Goal: Task Accomplishment & Management: Manage account settings

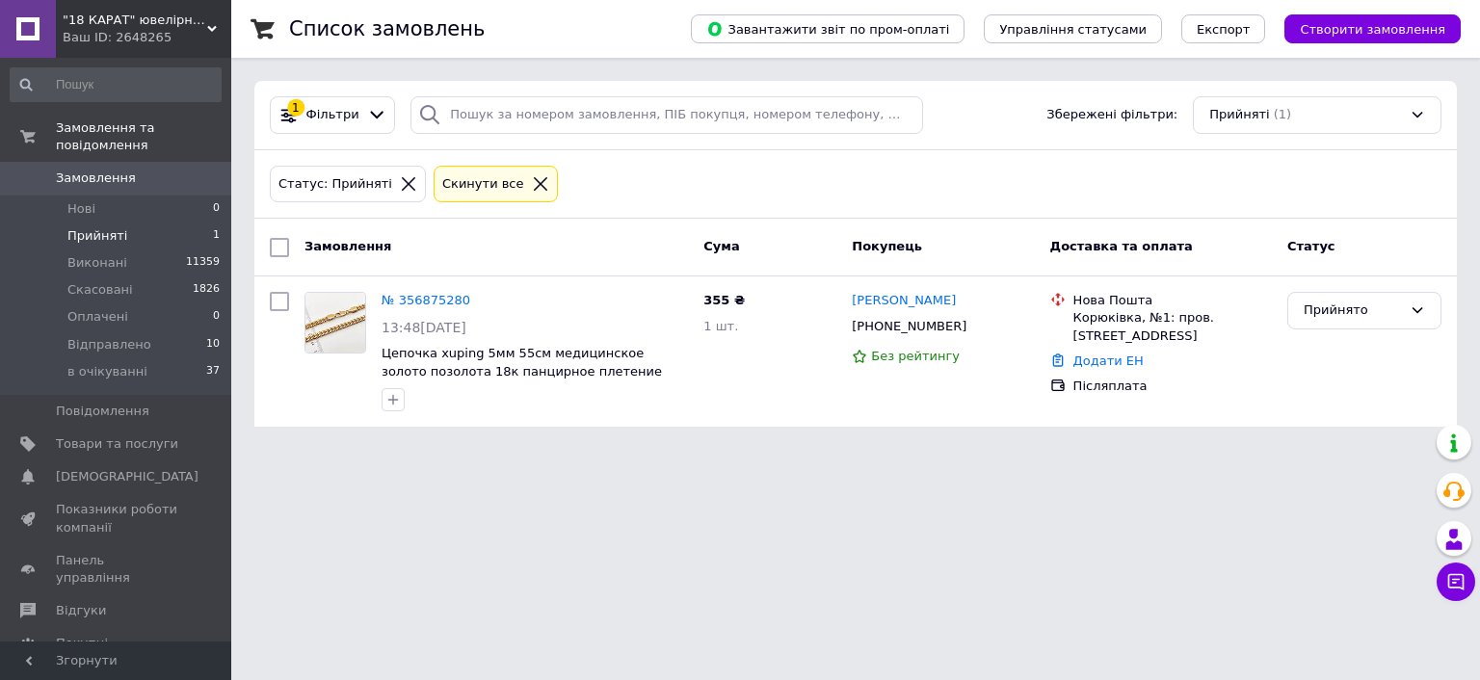
click at [129, 177] on link "Замовлення 0" at bounding box center [115, 178] width 231 height 33
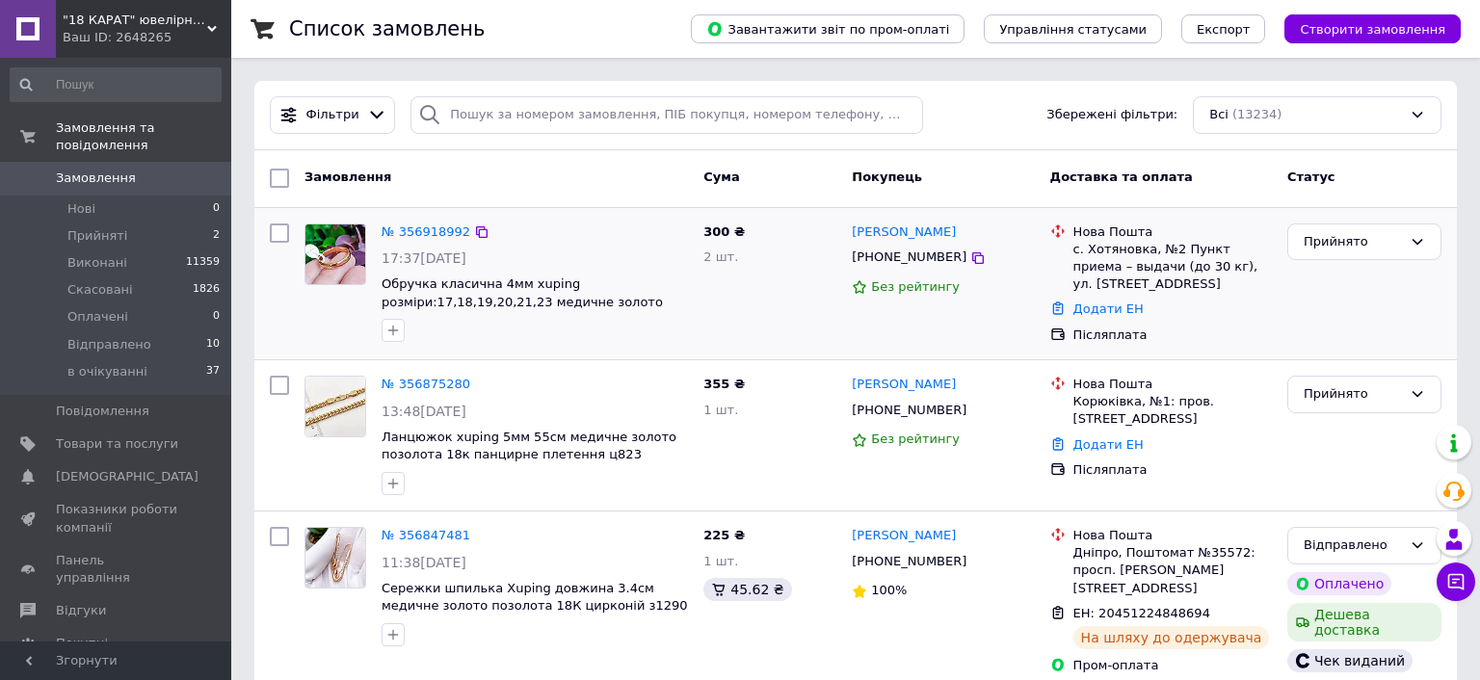
click at [287, 237] on input "checkbox" at bounding box center [279, 233] width 19 height 19
checkbox input "true"
click at [278, 383] on input "checkbox" at bounding box center [279, 385] width 19 height 19
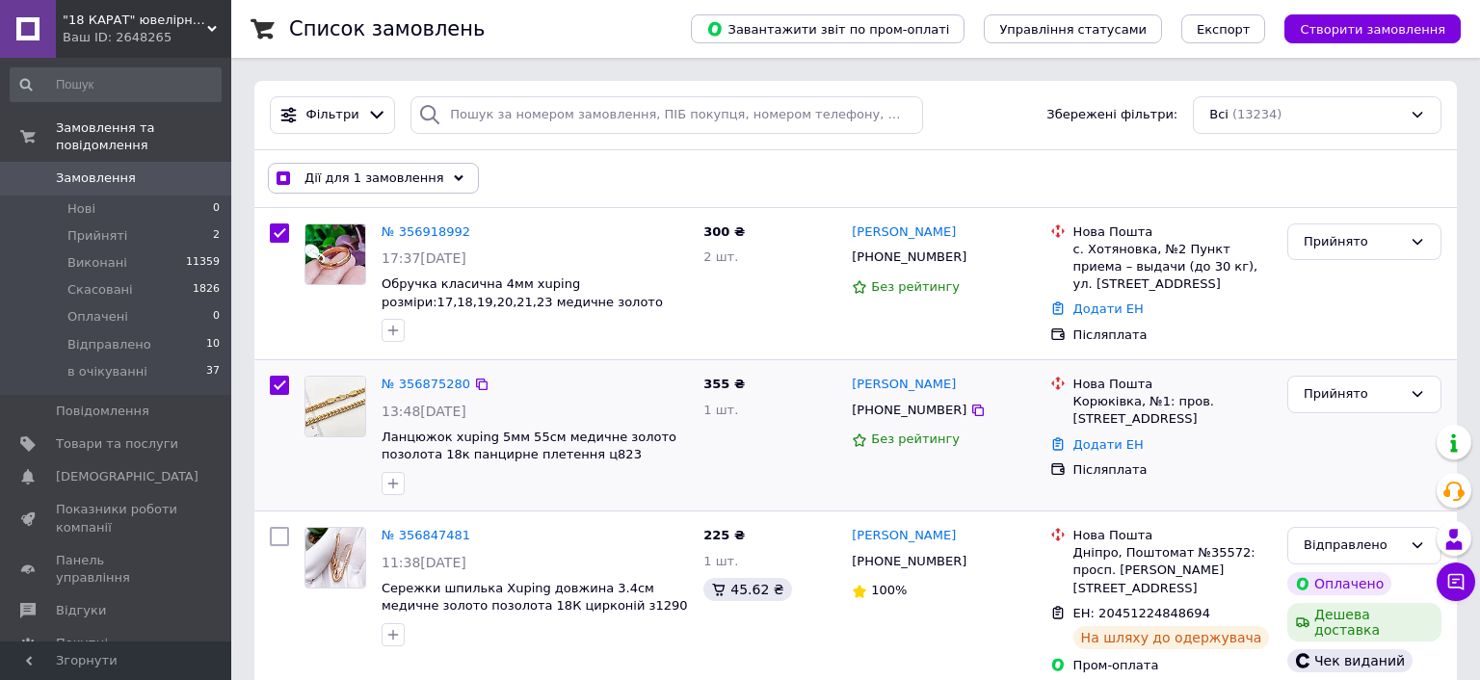
checkbox input "true"
click at [418, 179] on div "Дії для 2 замовлень" at bounding box center [369, 178] width 202 height 31
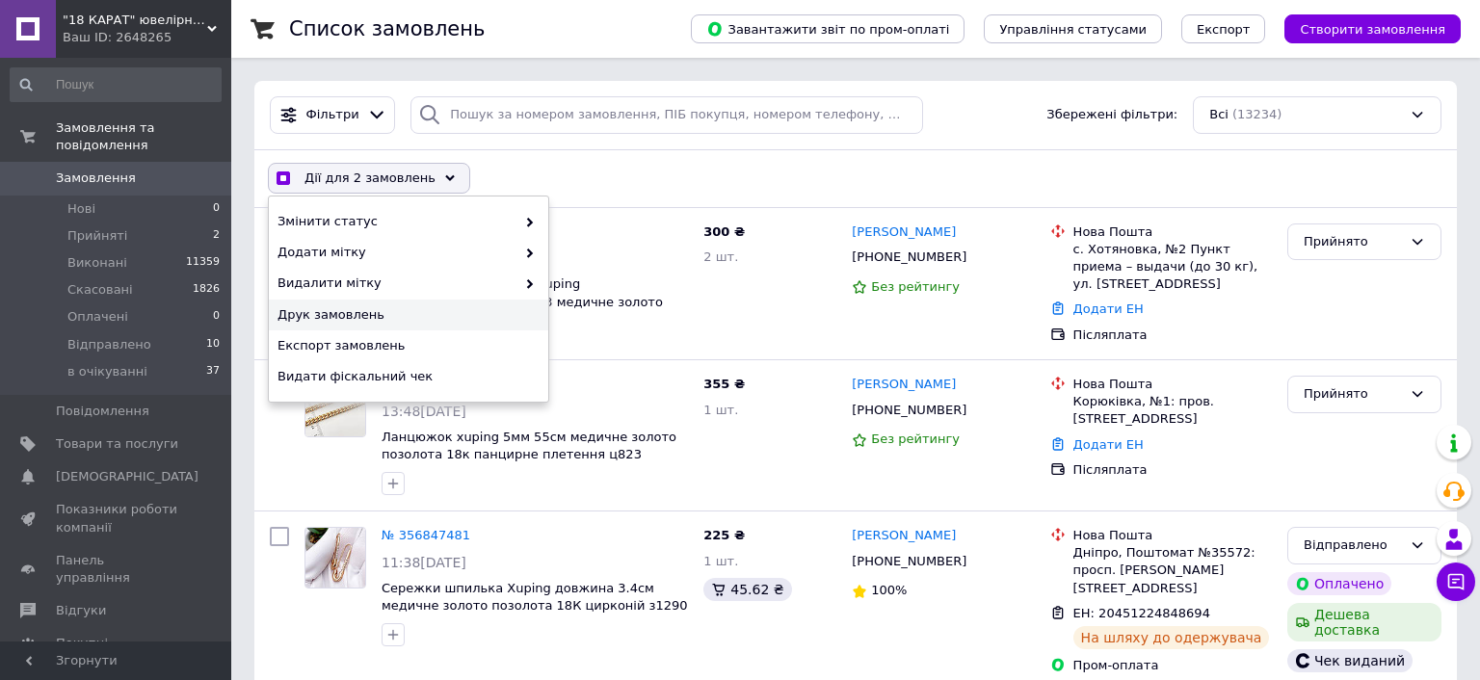
click at [371, 322] on span "Друк замовлень" at bounding box center [405, 314] width 257 height 17
click at [657, 227] on div "№ 356918992" at bounding box center [535, 233] width 310 height 22
checkbox input "true"
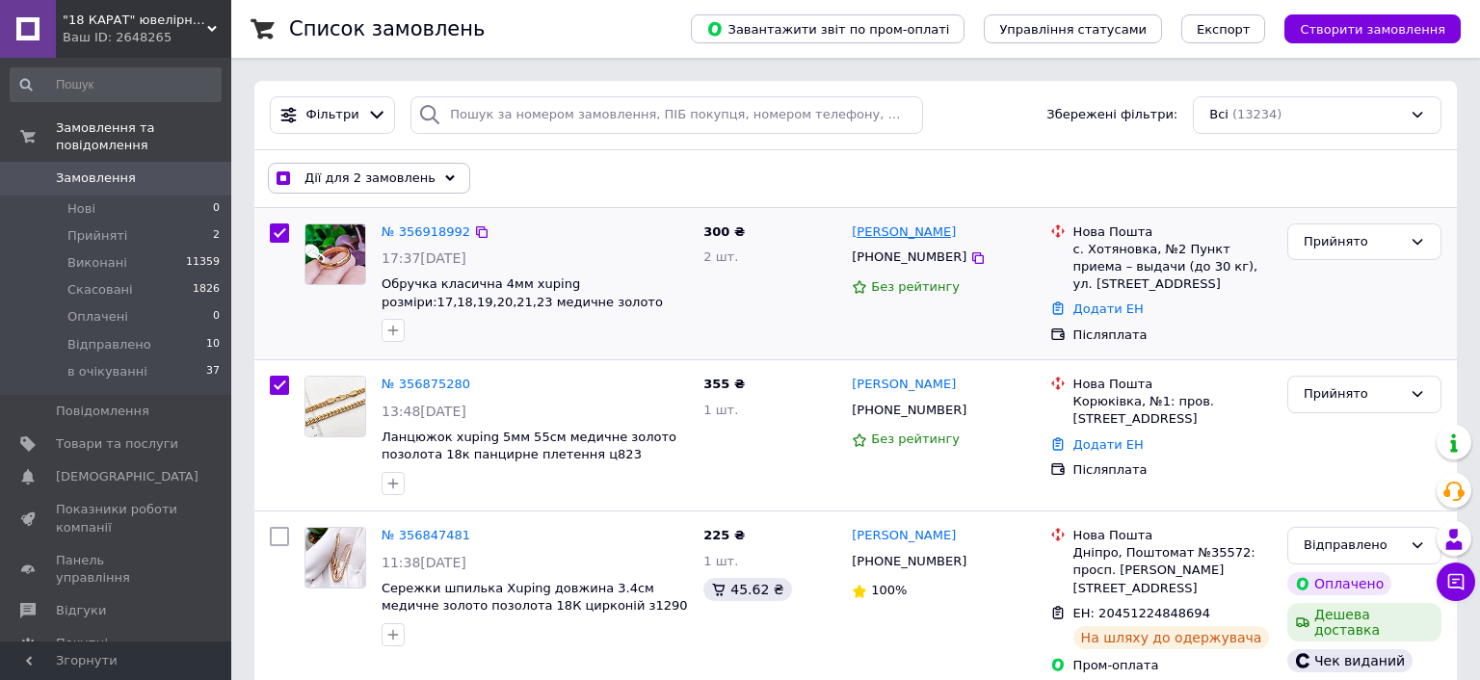
click at [884, 229] on link "[PERSON_NAME]" at bounding box center [904, 233] width 104 height 18
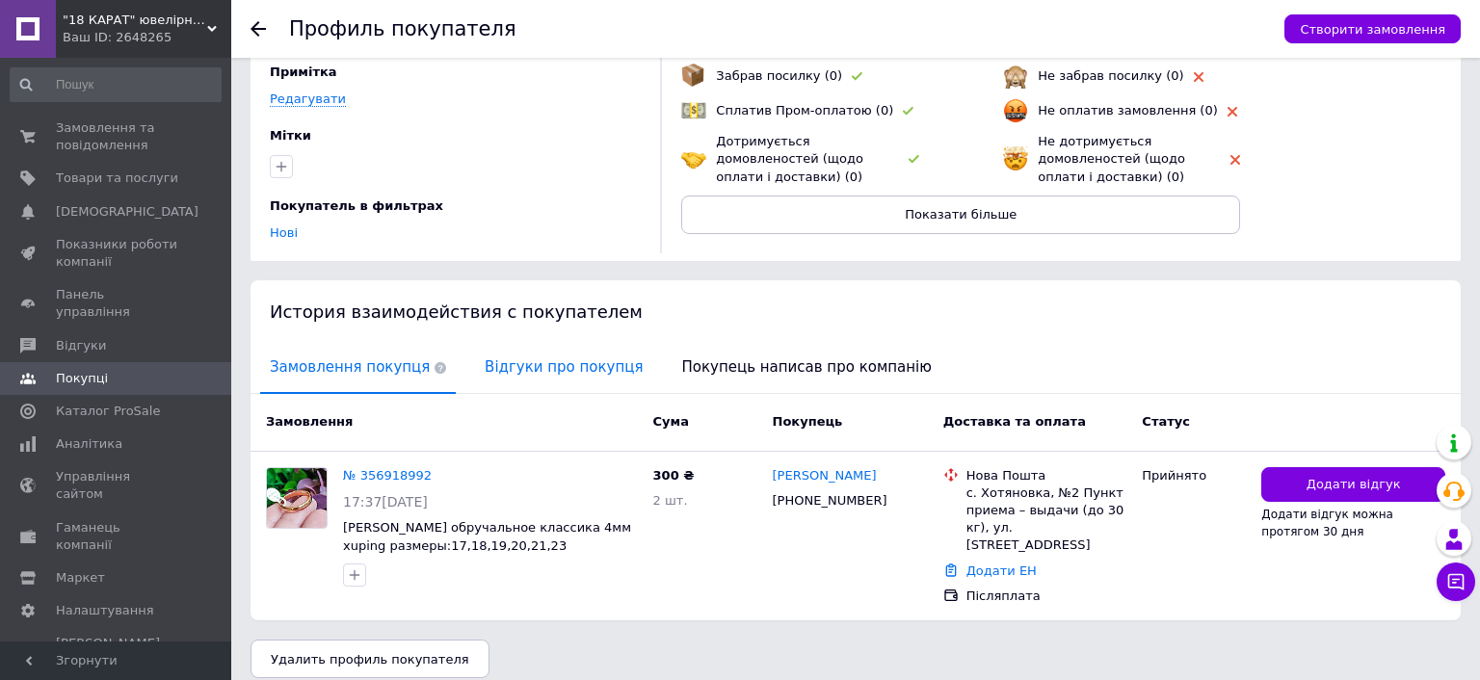
click at [525, 375] on span "Відгуки про покупця" at bounding box center [563, 367] width 177 height 49
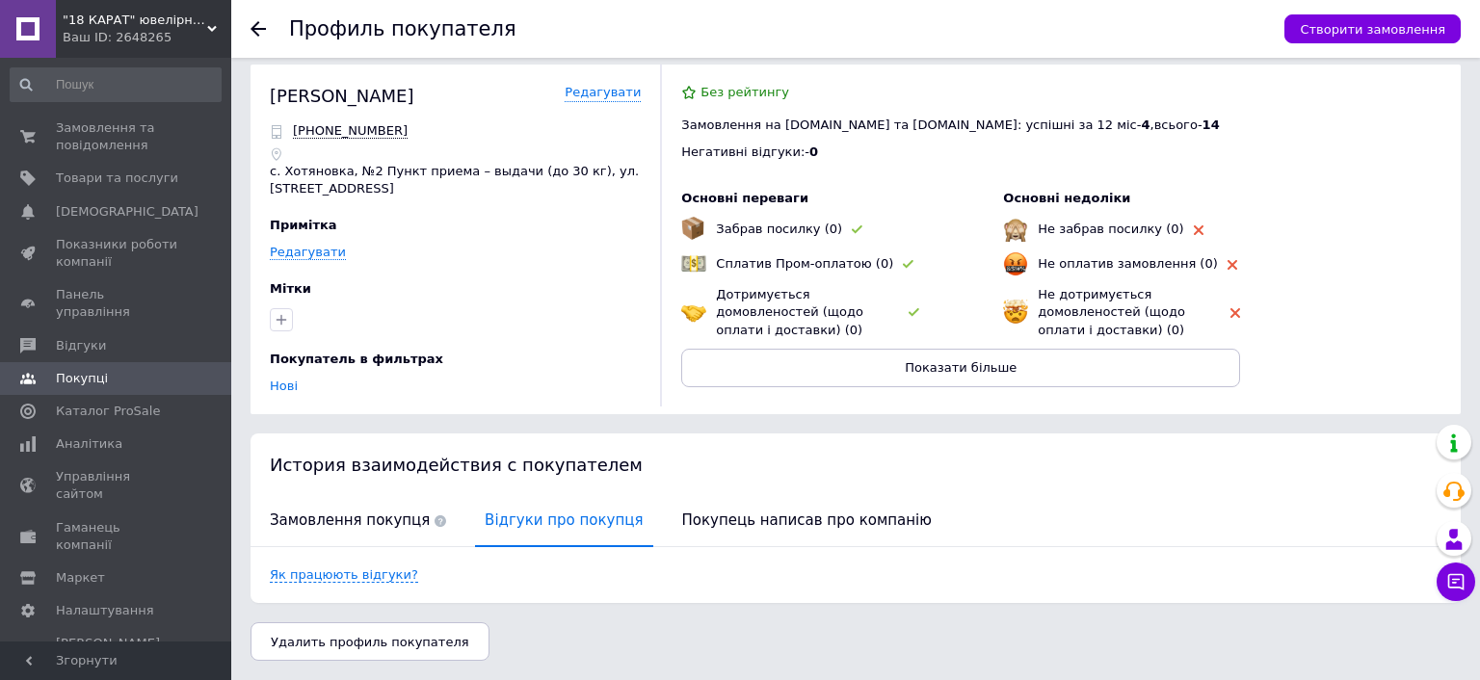
scroll to position [13, 0]
drag, startPoint x: 349, startPoint y: 515, endPoint x: 345, endPoint y: 545, distance: 30.1
click at [349, 515] on span "Замовлення покупця" at bounding box center [358, 520] width 196 height 49
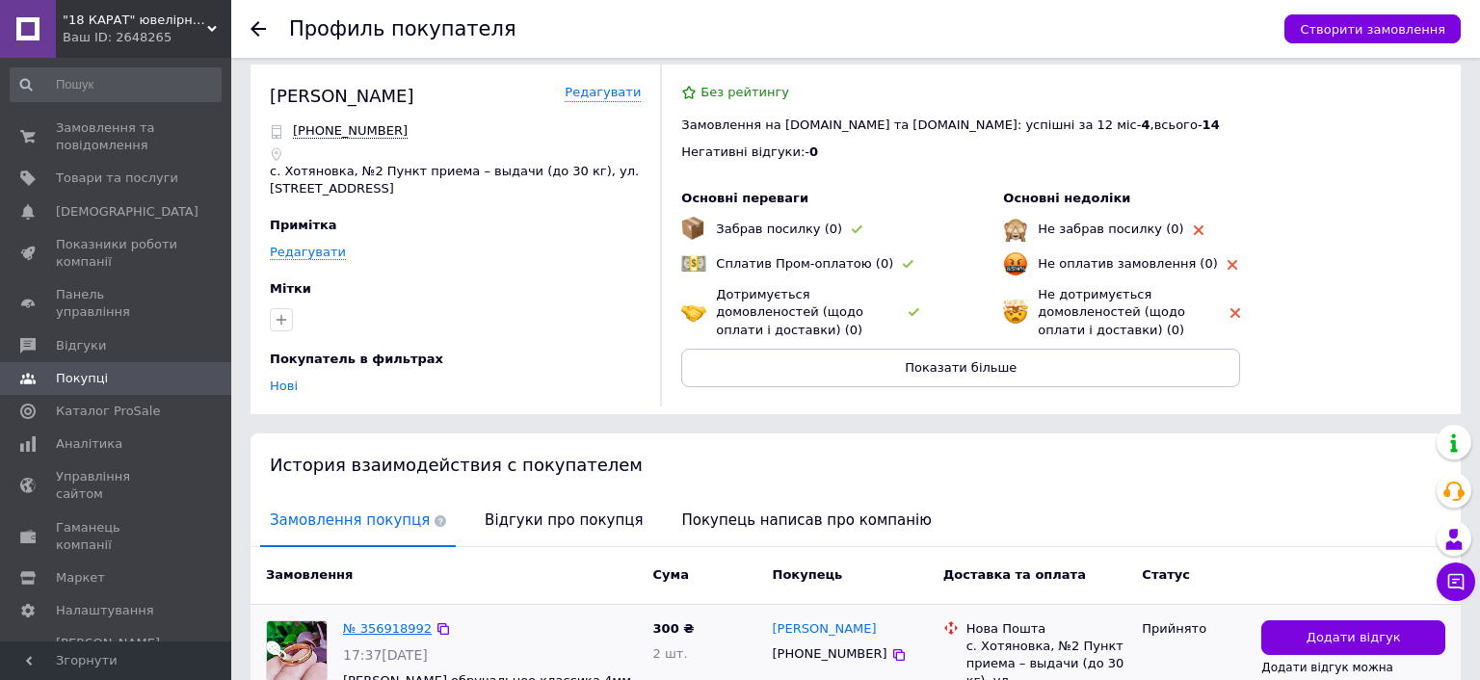
click at [366, 626] on link "№ 356918992" at bounding box center [387, 628] width 89 height 14
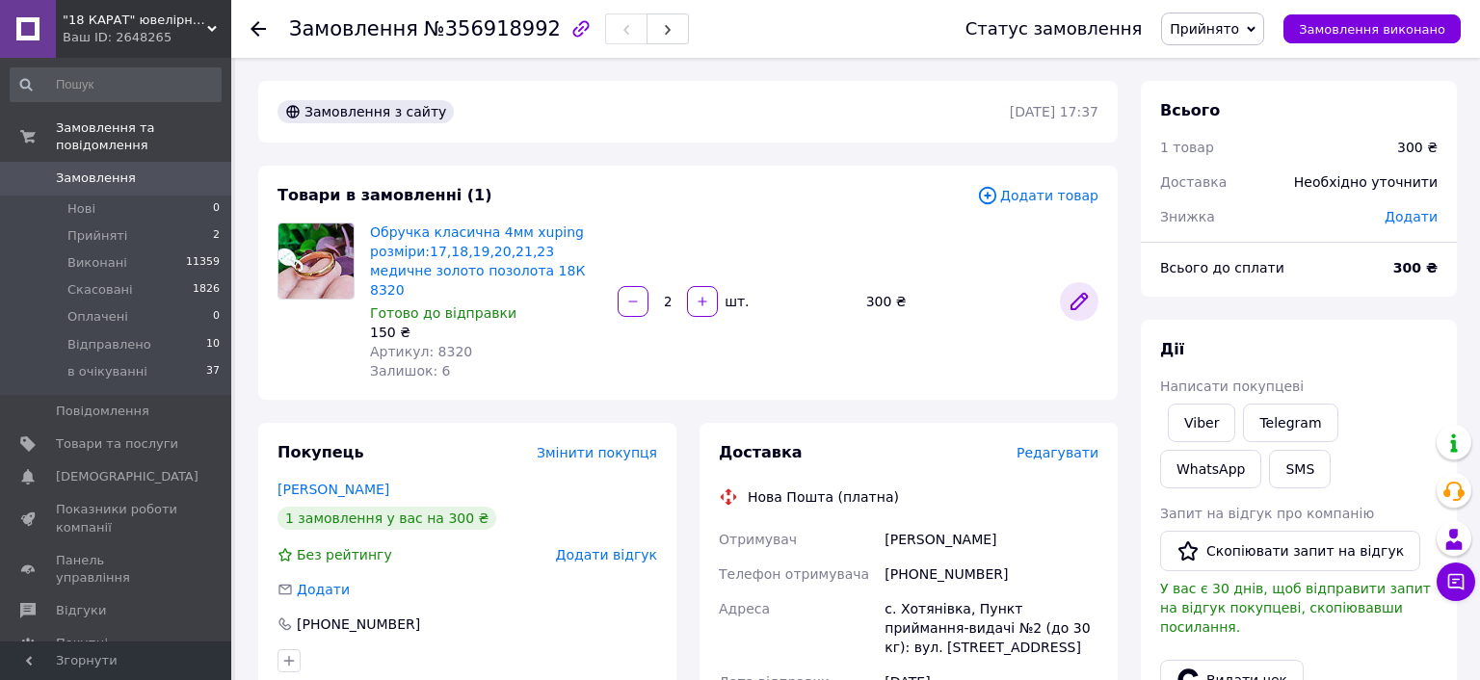
click at [1071, 290] on icon at bounding box center [1079, 301] width 23 height 23
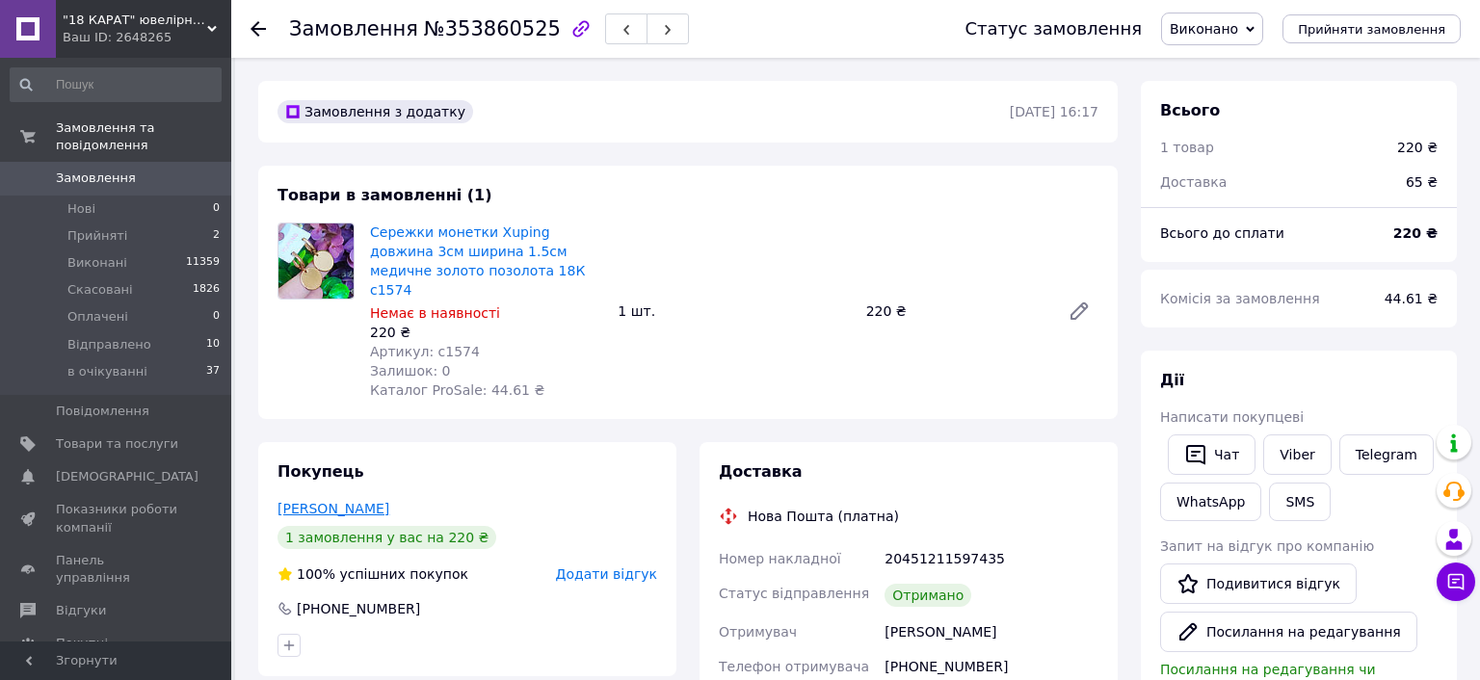
click at [356, 501] on link "[PERSON_NAME]" at bounding box center [333, 508] width 112 height 15
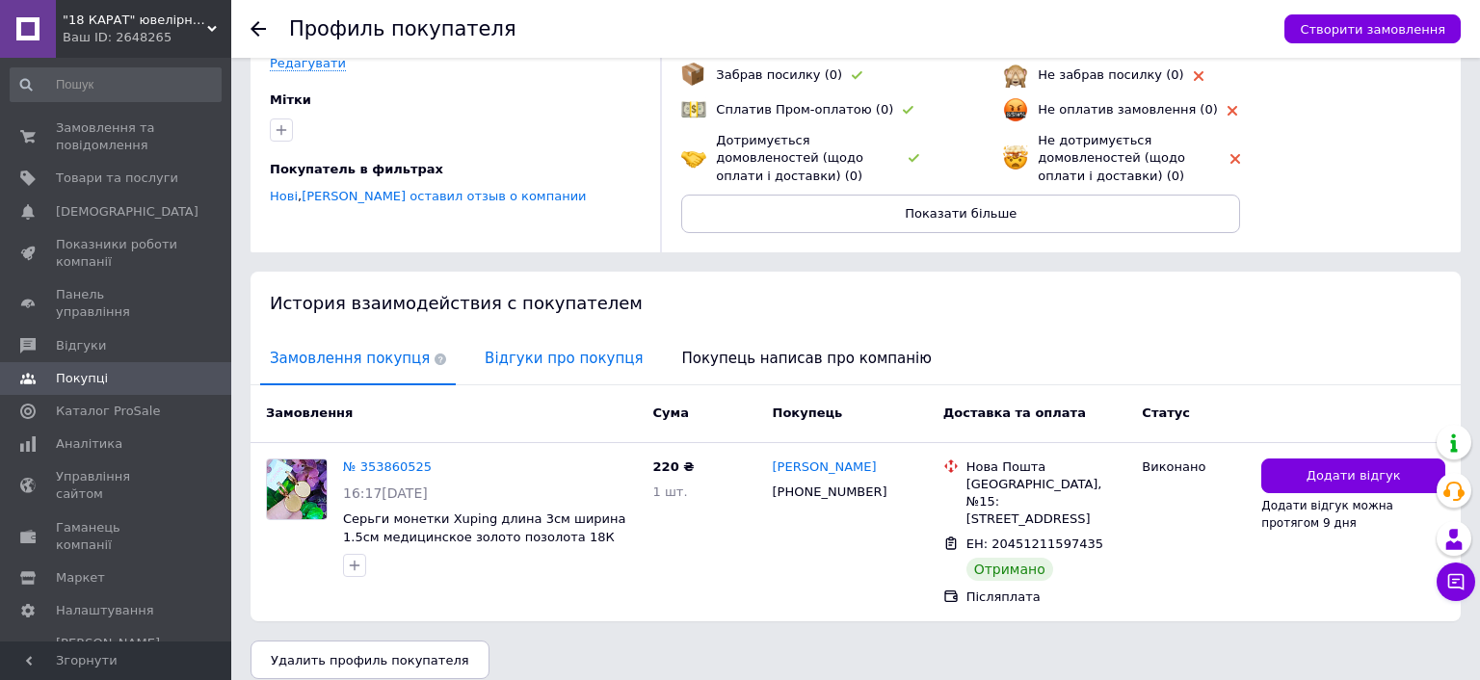
click at [562, 361] on span "Відгуки про покупця" at bounding box center [563, 358] width 177 height 49
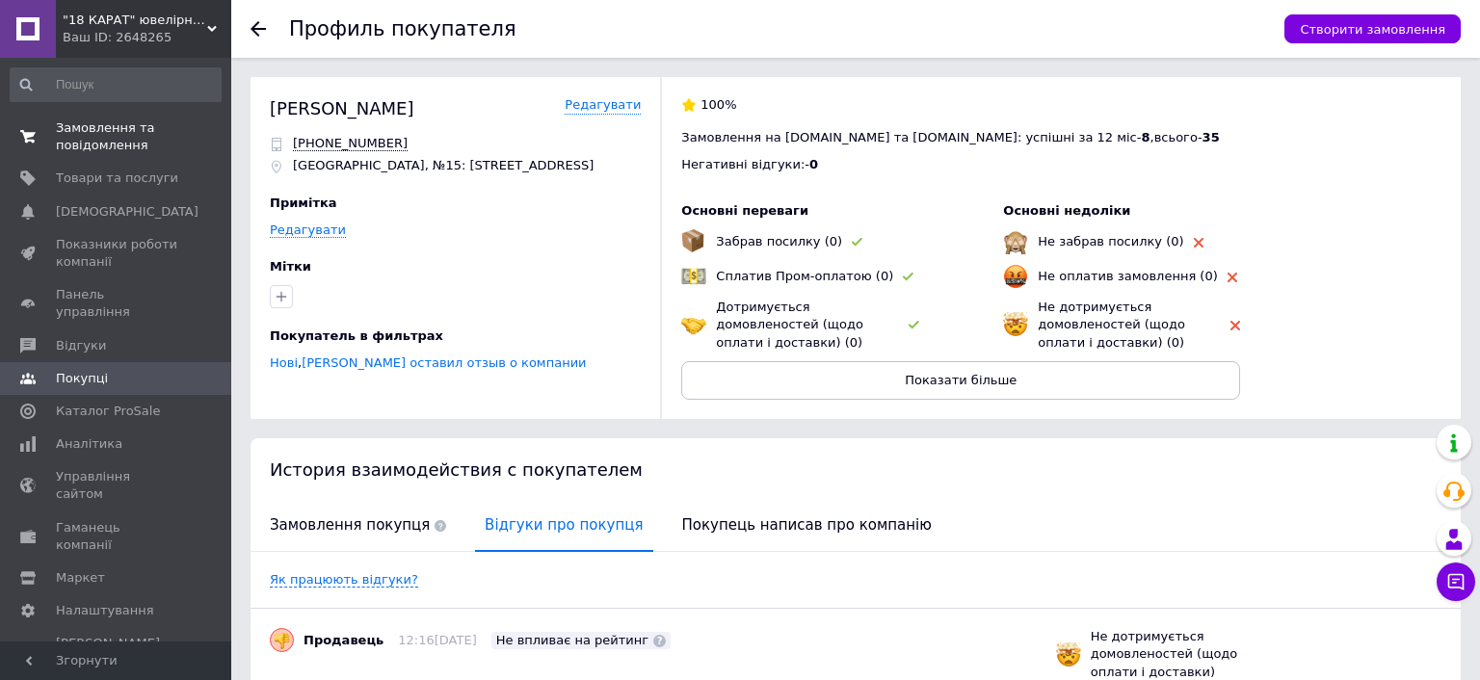
click at [143, 134] on span "Замовлення та повідомлення" at bounding box center [117, 136] width 122 height 35
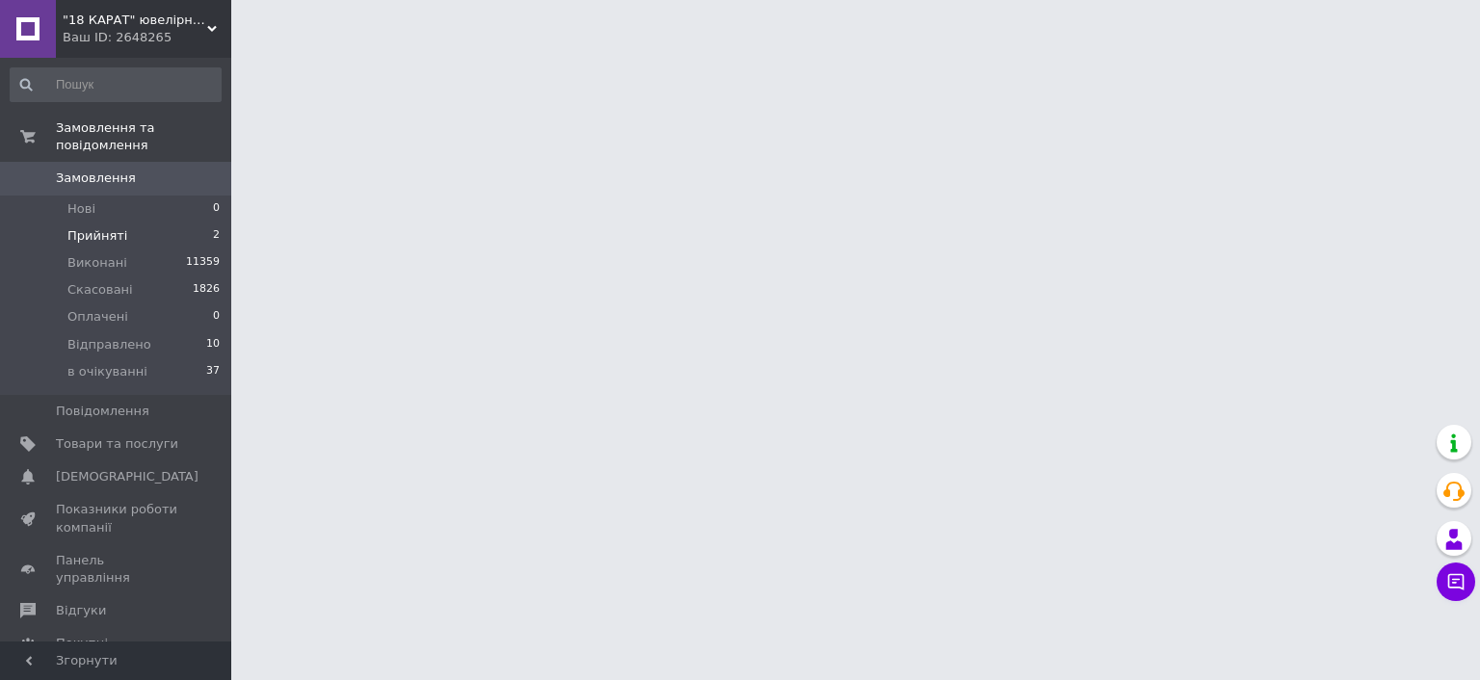
click at [130, 223] on li "Прийняті 2" at bounding box center [115, 236] width 231 height 27
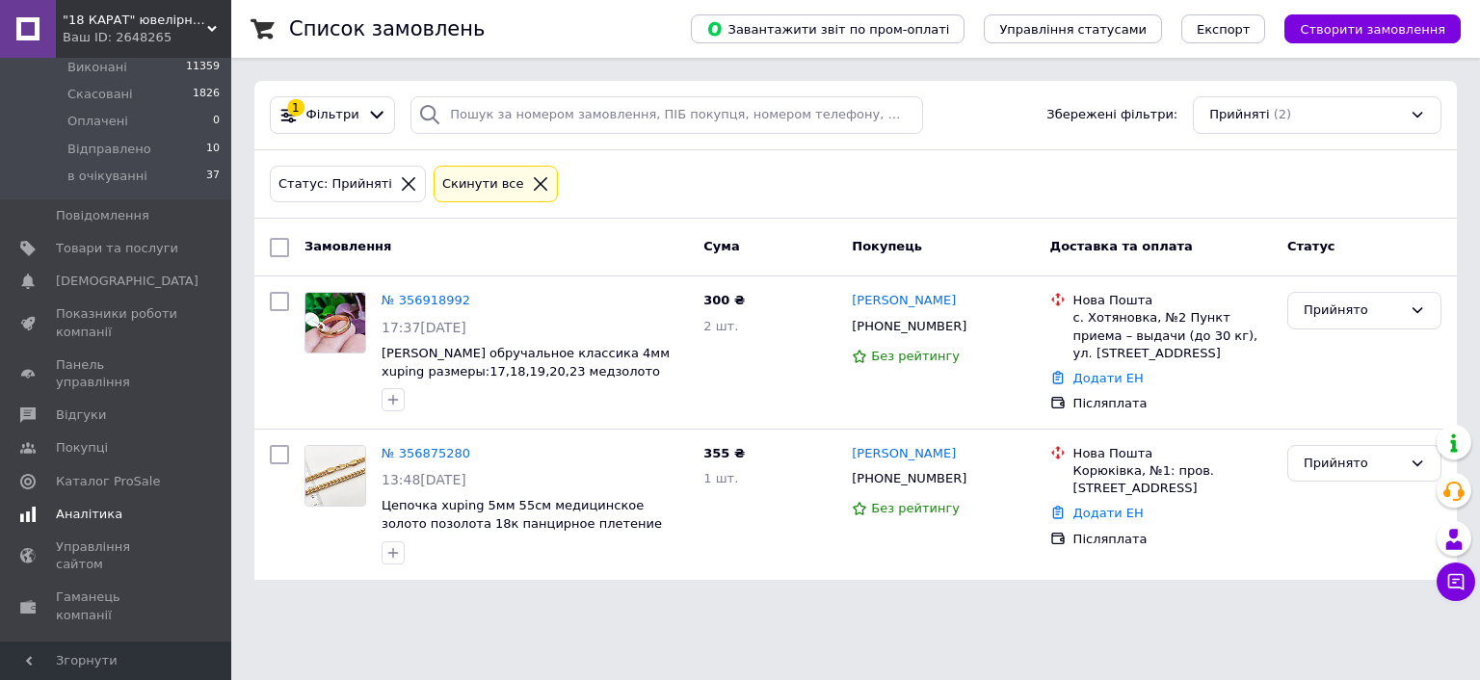
scroll to position [232, 0]
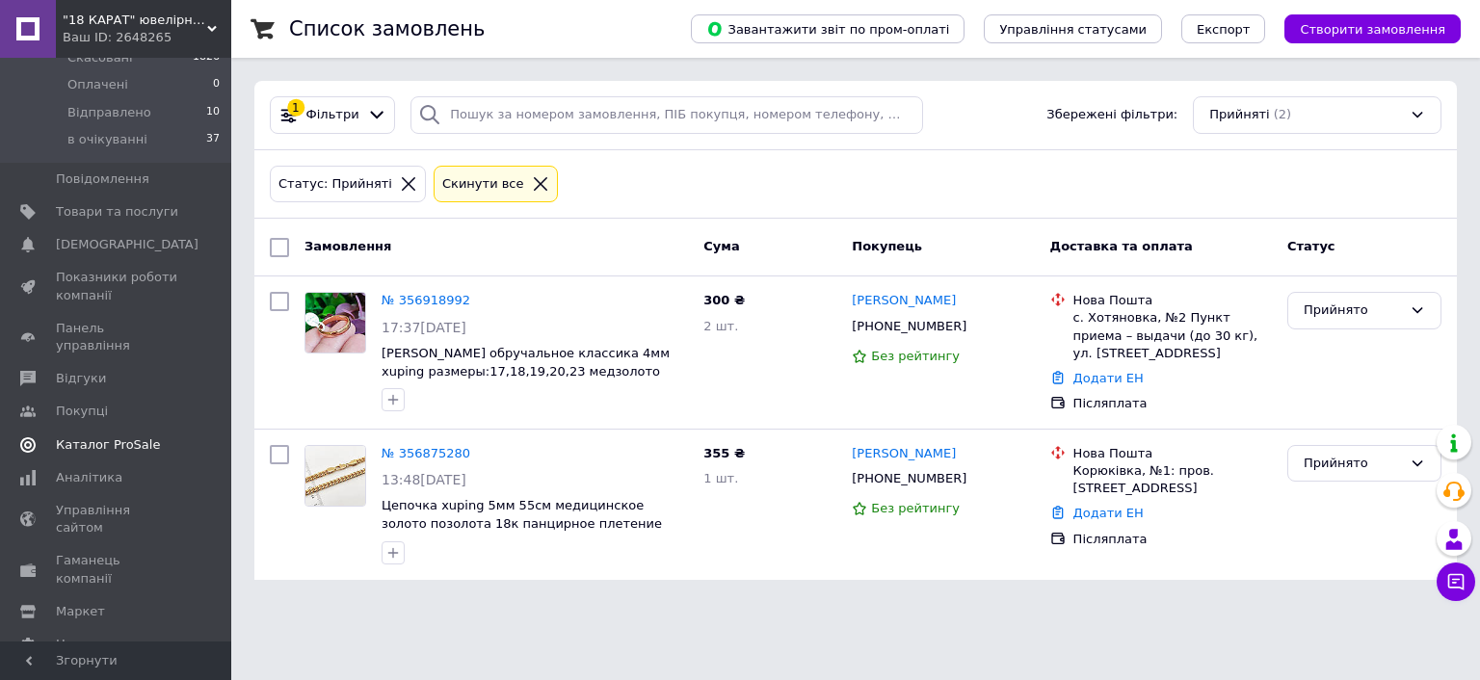
click at [145, 436] on span "Каталог ProSale" at bounding box center [117, 444] width 122 height 17
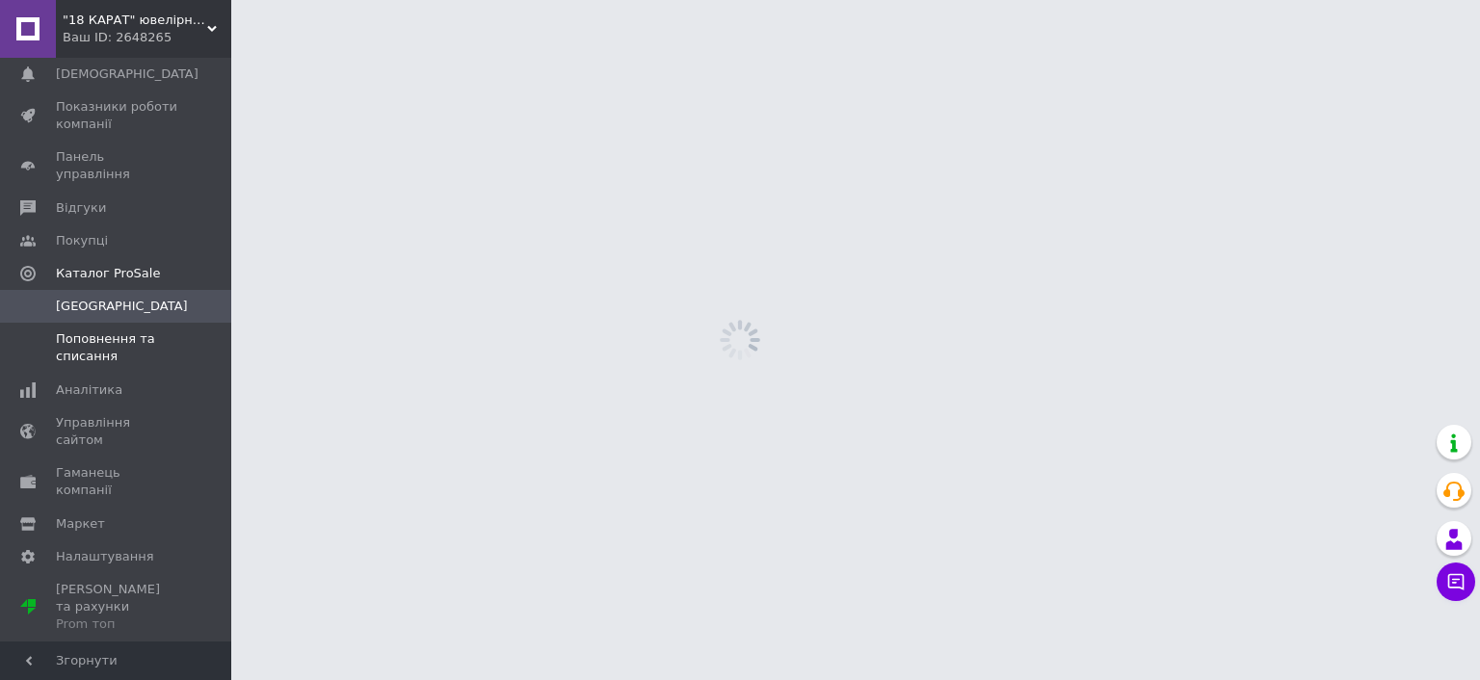
scroll to position [67, 0]
